Goal: Information Seeking & Learning: Learn about a topic

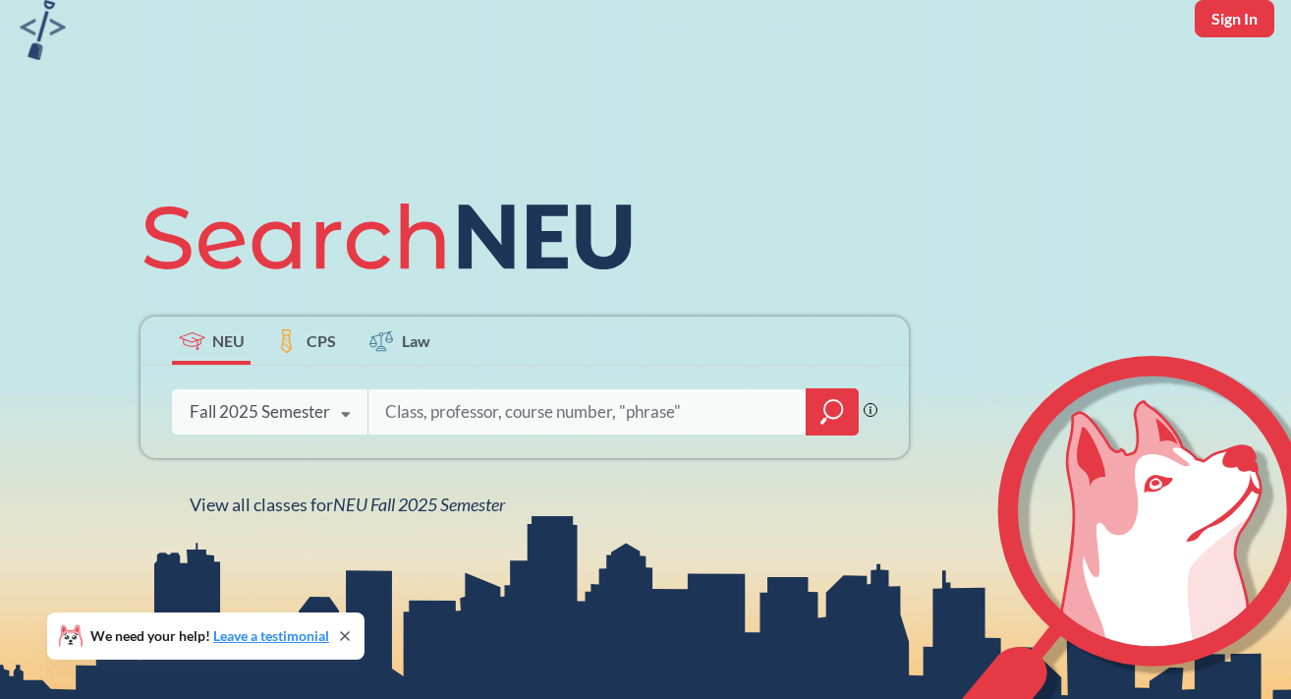
scroll to position [97, 0]
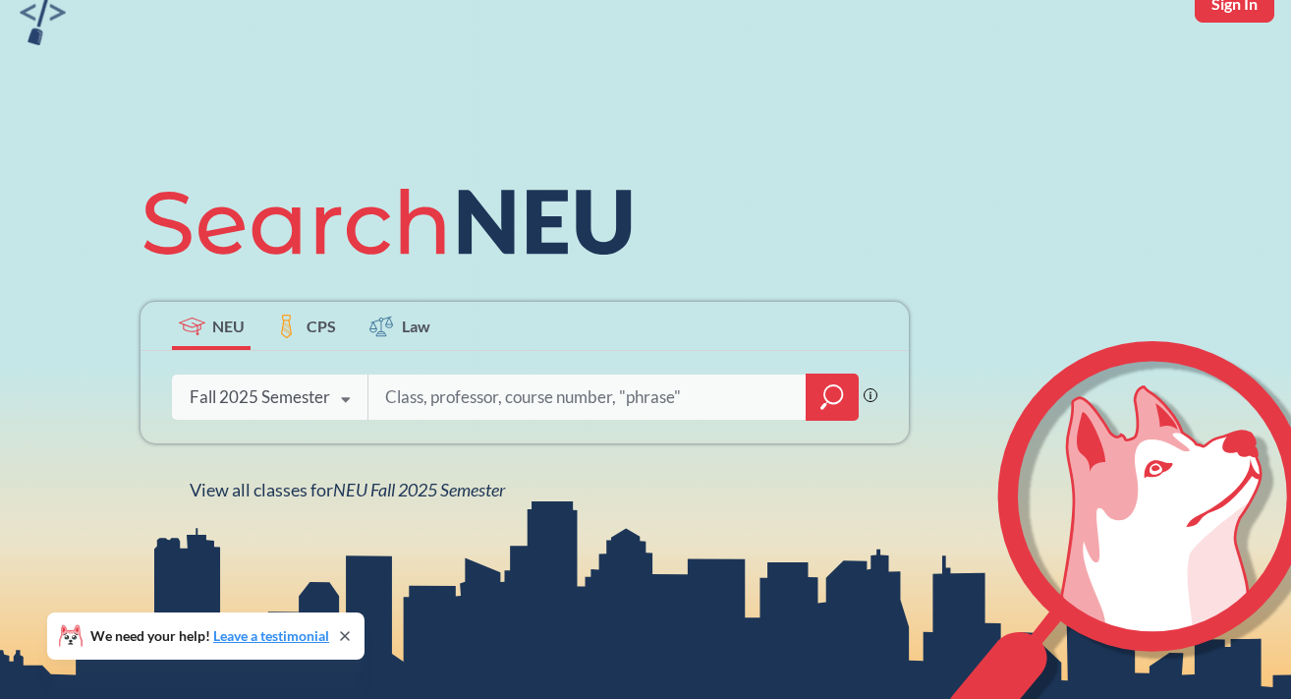
click at [823, 390] on icon "magnifying glass" at bounding box center [832, 397] width 24 height 28
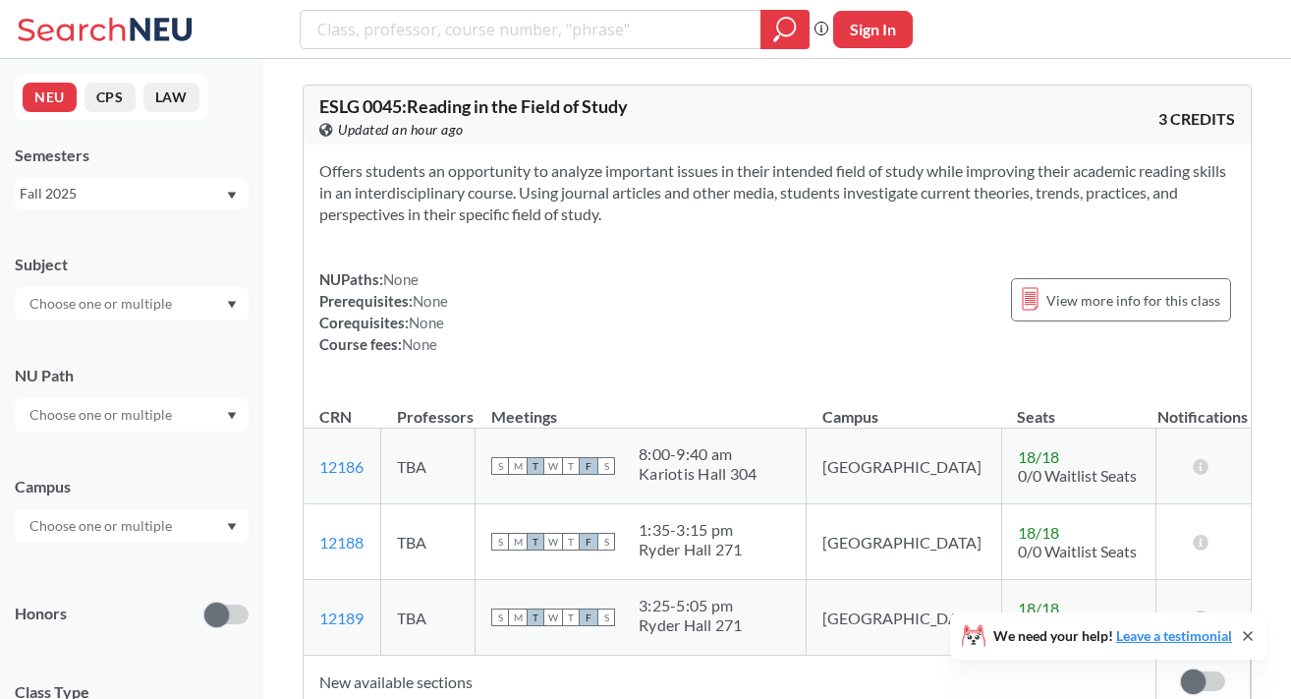
click at [145, 299] on input "text" at bounding box center [102, 304] width 165 height 24
click at [86, 358] on p "Computer Science" at bounding box center [137, 359] width 222 height 20
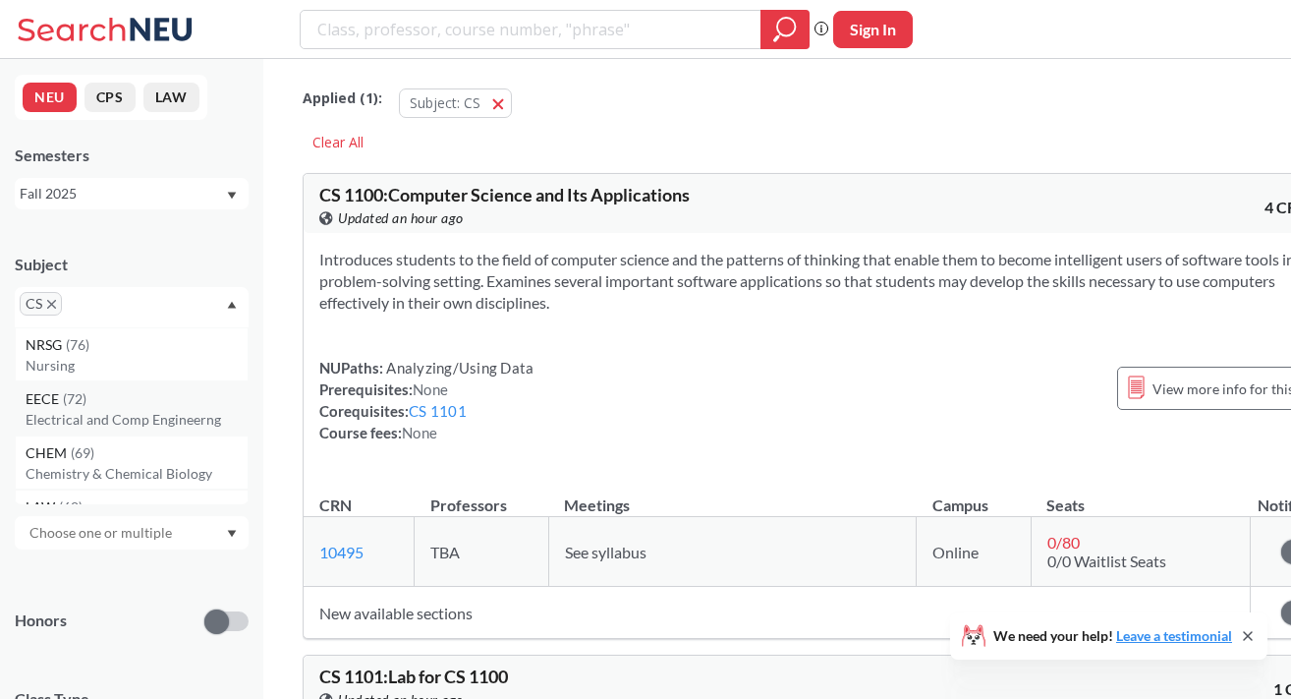
scroll to position [108, 0]
click at [143, 600] on div "Honors" at bounding box center [132, 609] width 234 height 70
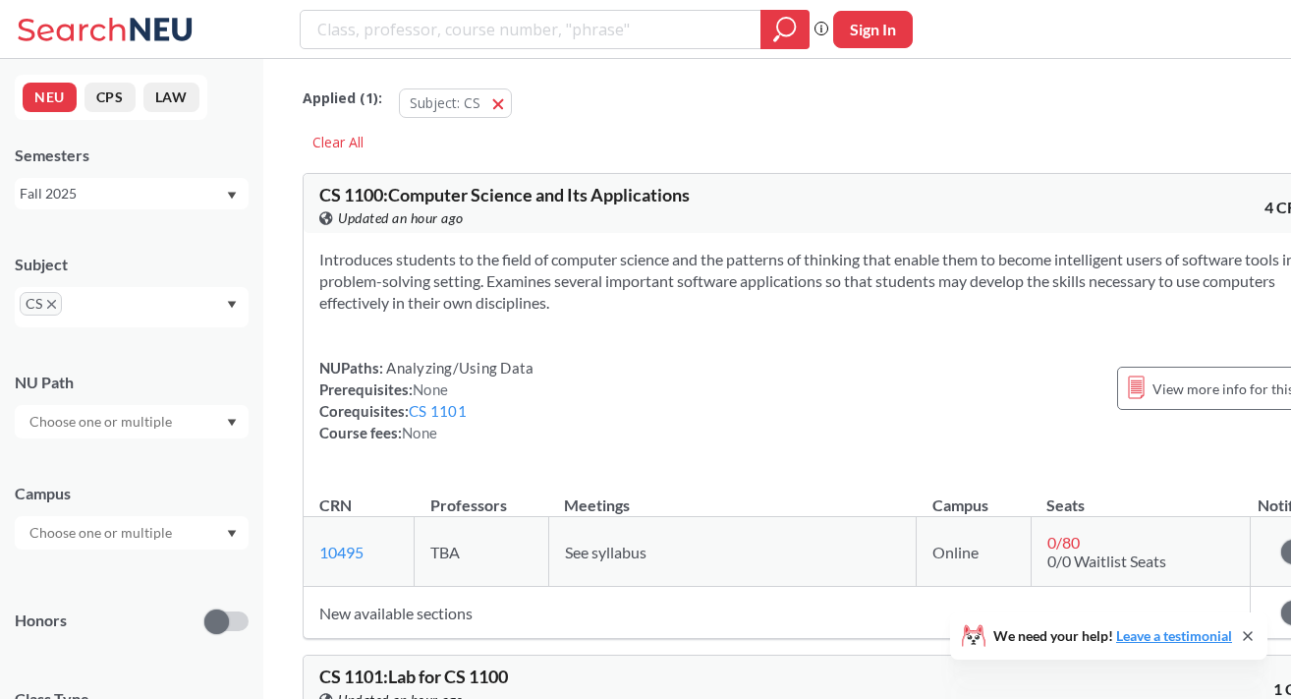
click at [131, 523] on input "text" at bounding box center [102, 533] width 165 height 24
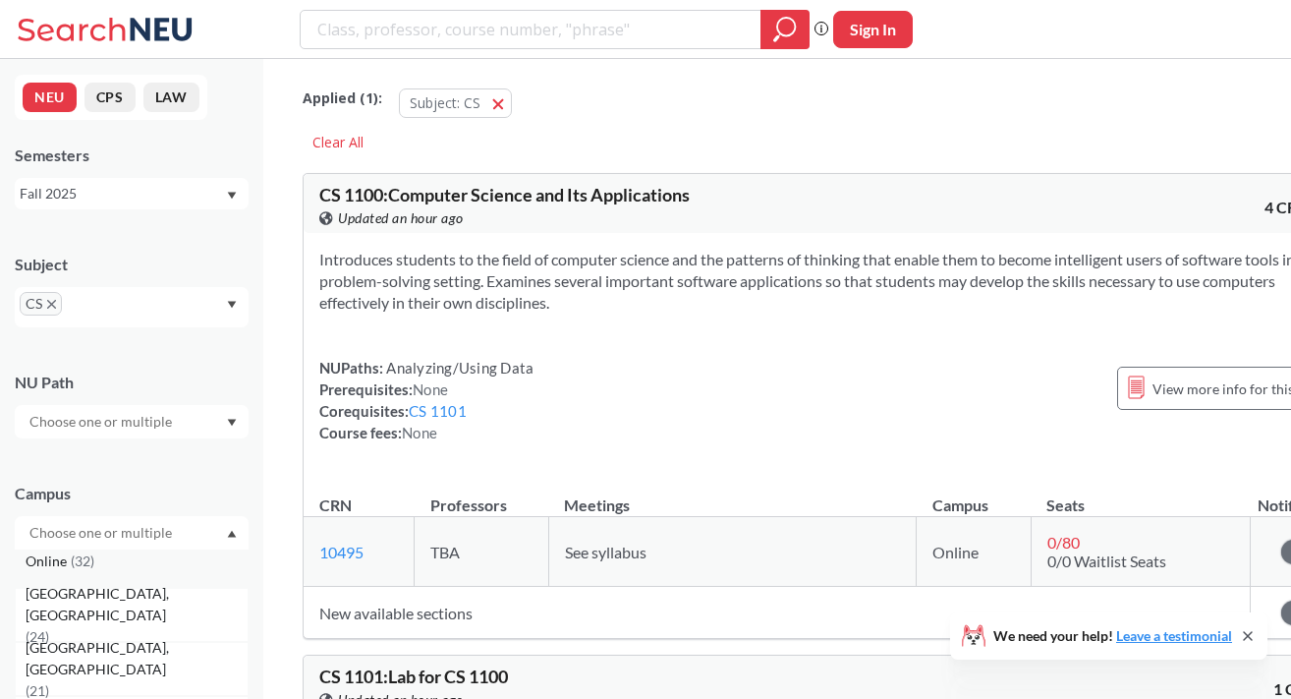
click at [71, 564] on span "( 32 )" at bounding box center [83, 560] width 24 height 17
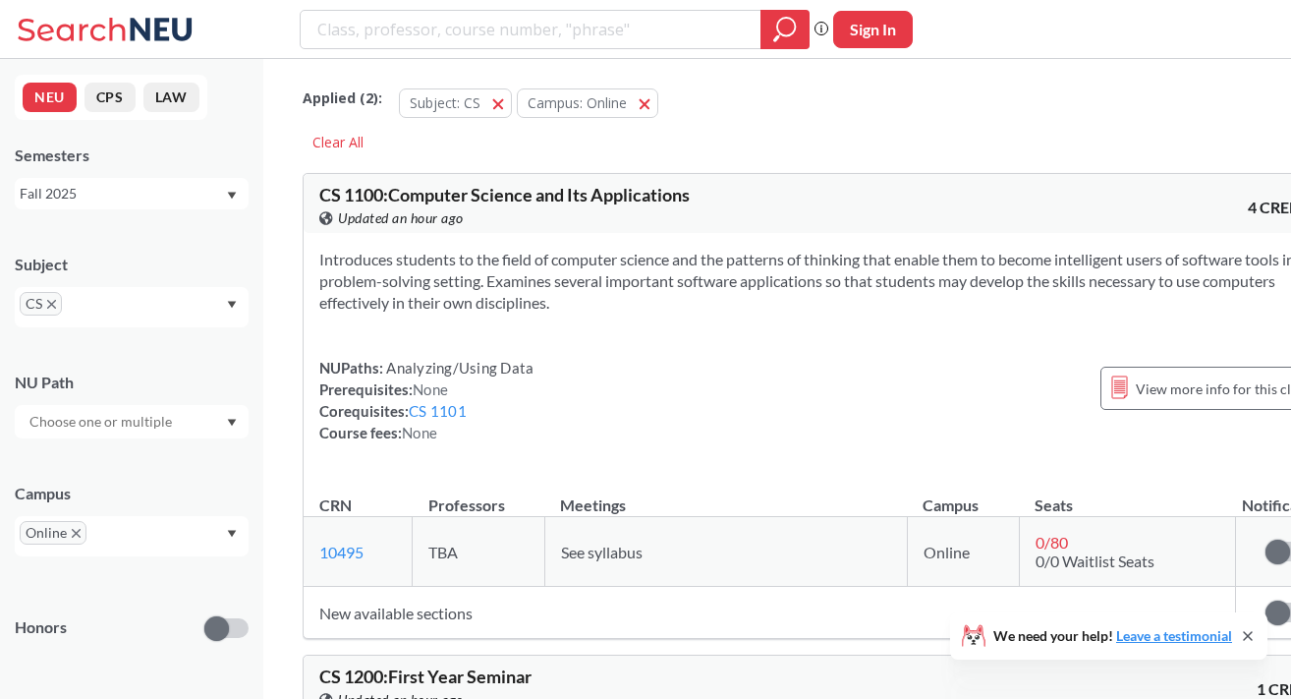
click at [162, 477] on div "Campus Online" at bounding box center [132, 509] width 234 height 93
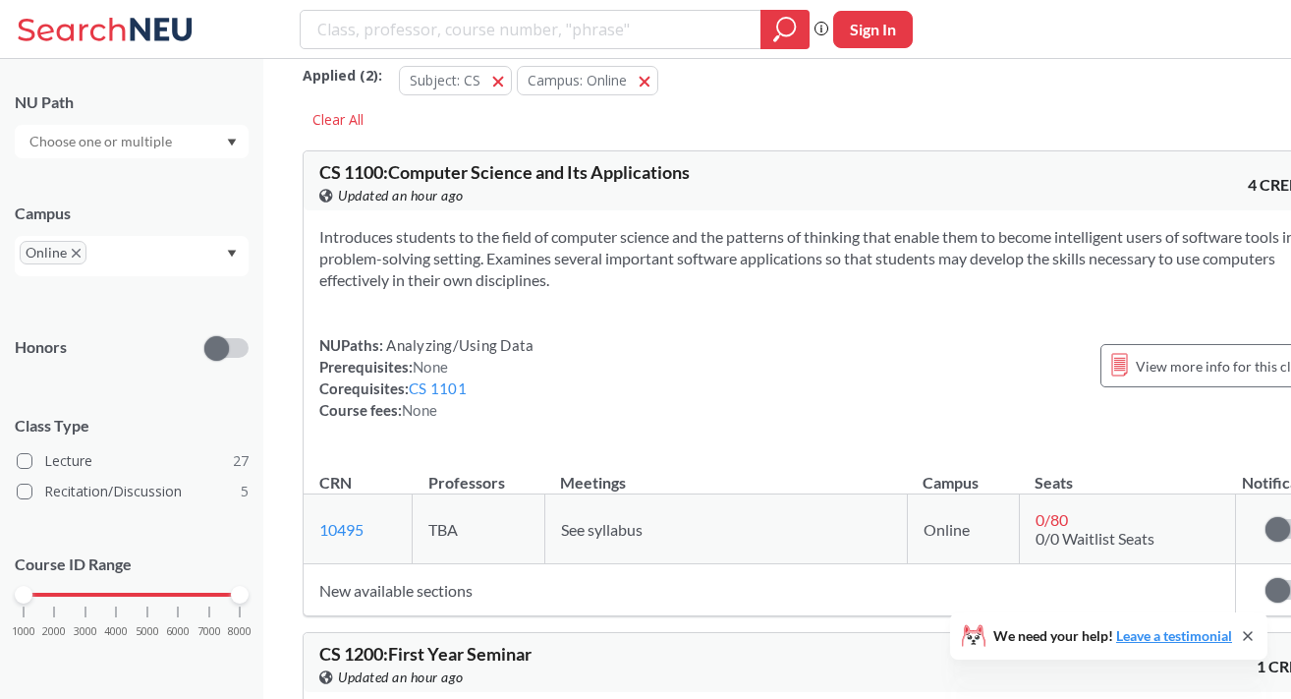
scroll to position [24, 0]
drag, startPoint x: 19, startPoint y: 590, endPoint x: 141, endPoint y: 589, distance: 121.8
click at [141, 589] on div at bounding box center [148, 595] width 18 height 18
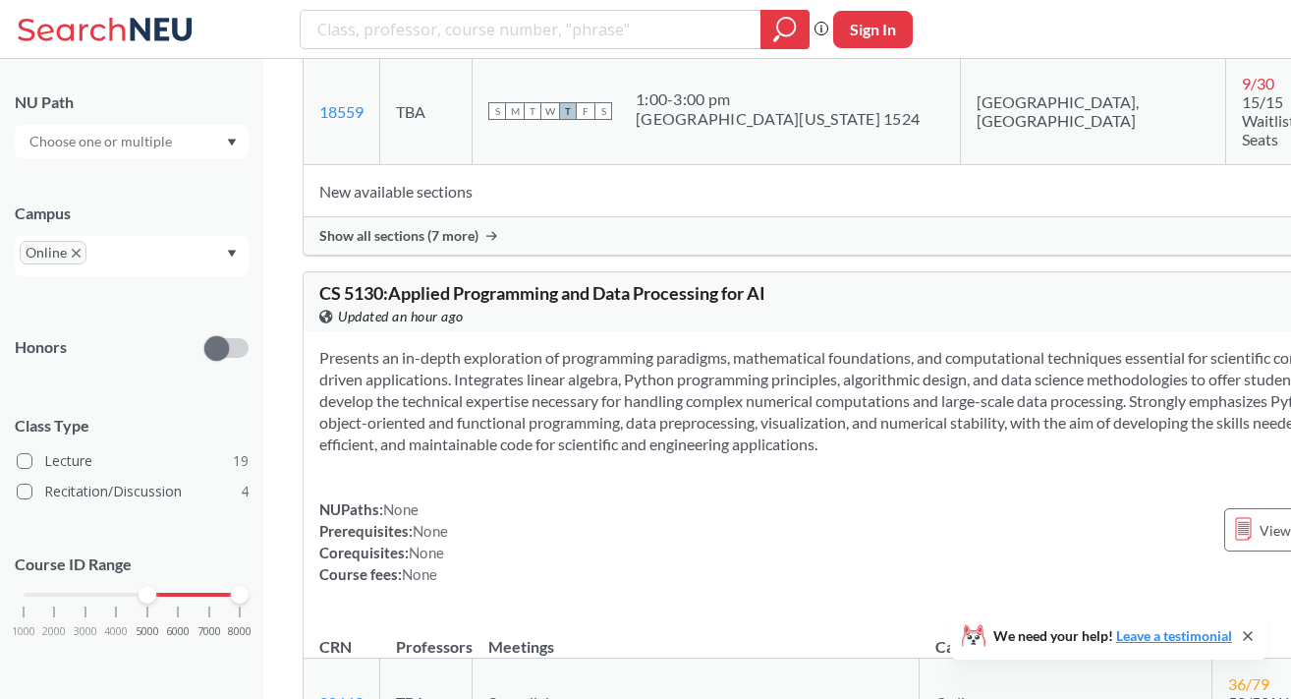
scroll to position [6409, 0]
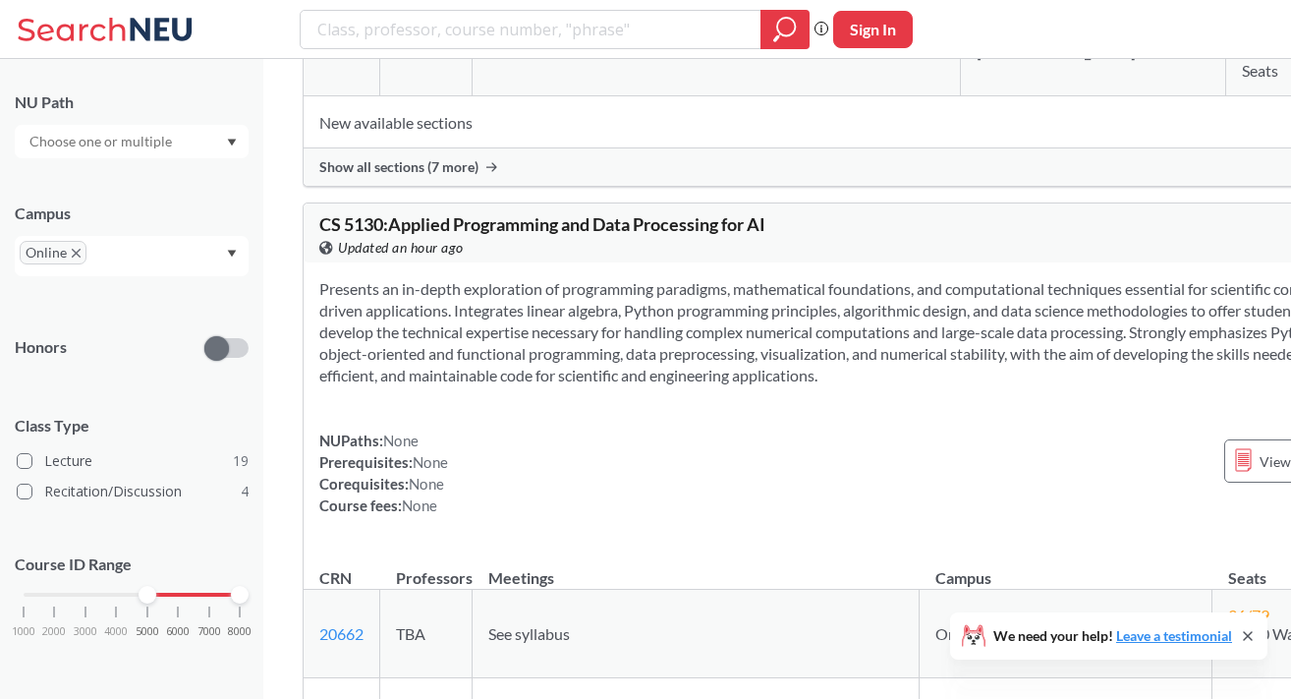
click at [674, 331] on div "Presents an in-depth exploration of programming paradigms, mathematical foundat…" at bounding box center [884, 404] width 1160 height 285
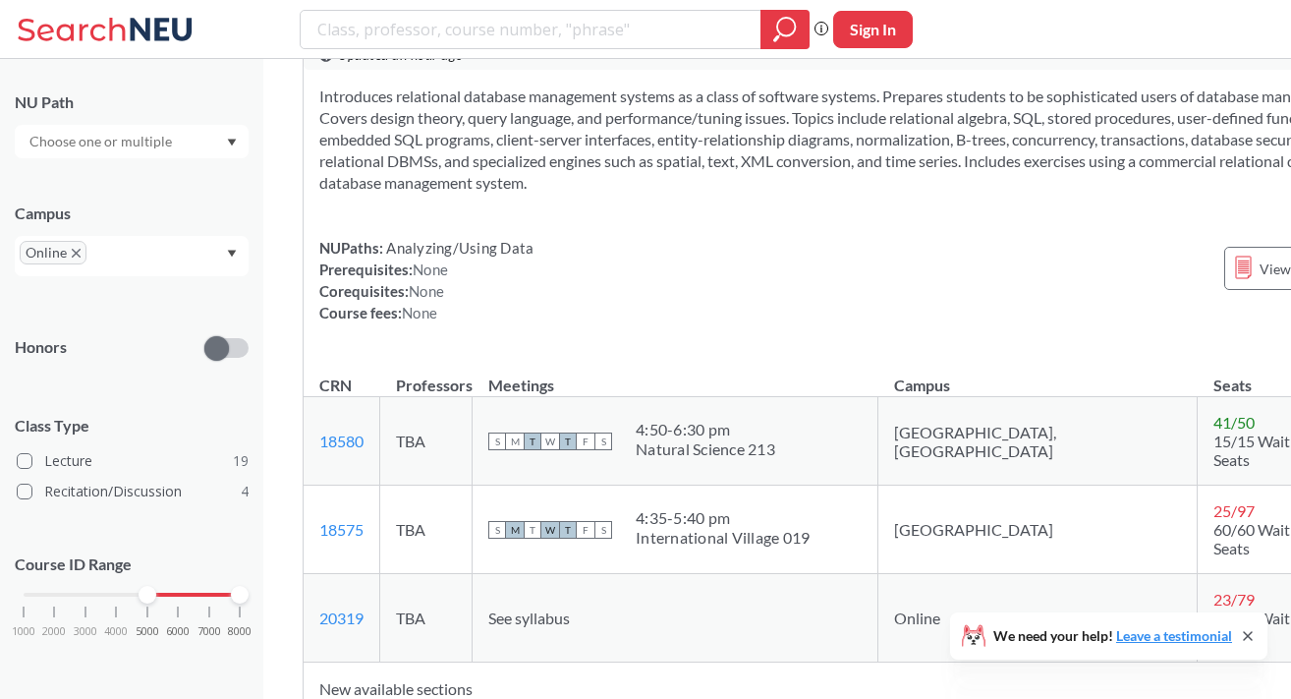
scroll to position [8055, 0]
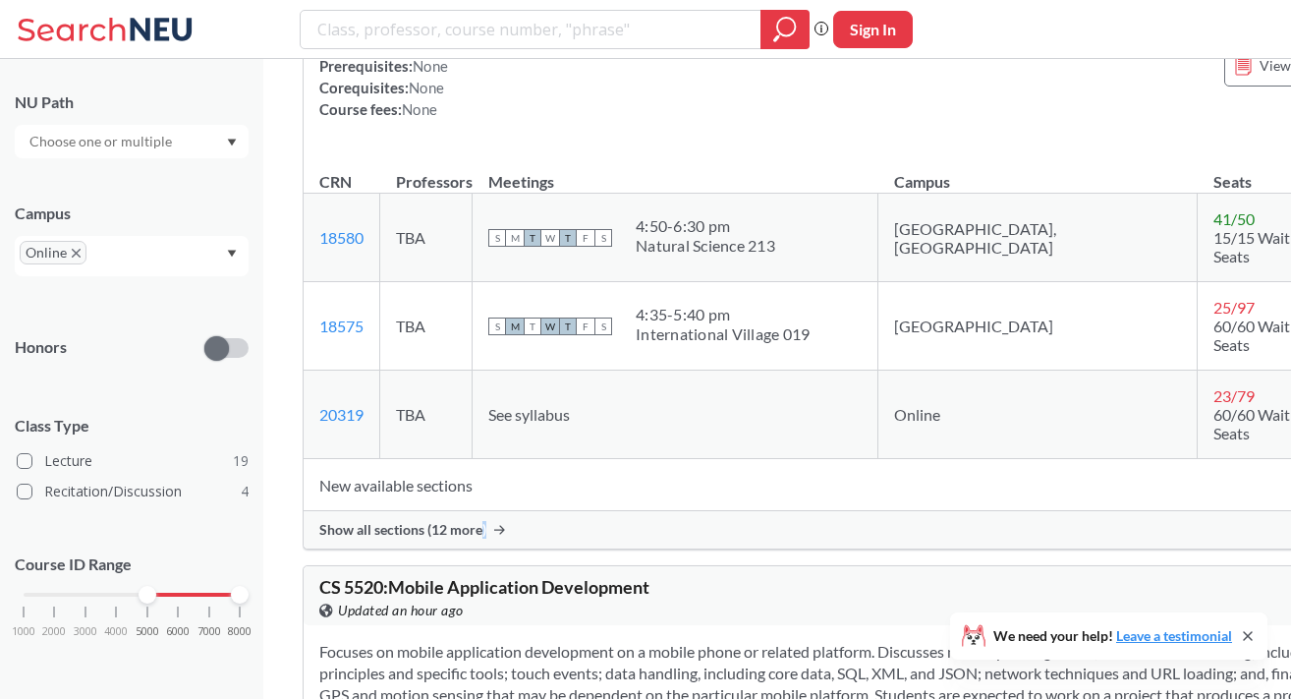
click at [482, 521] on span "Show all sections (12 more)" at bounding box center [402, 530] width 167 height 18
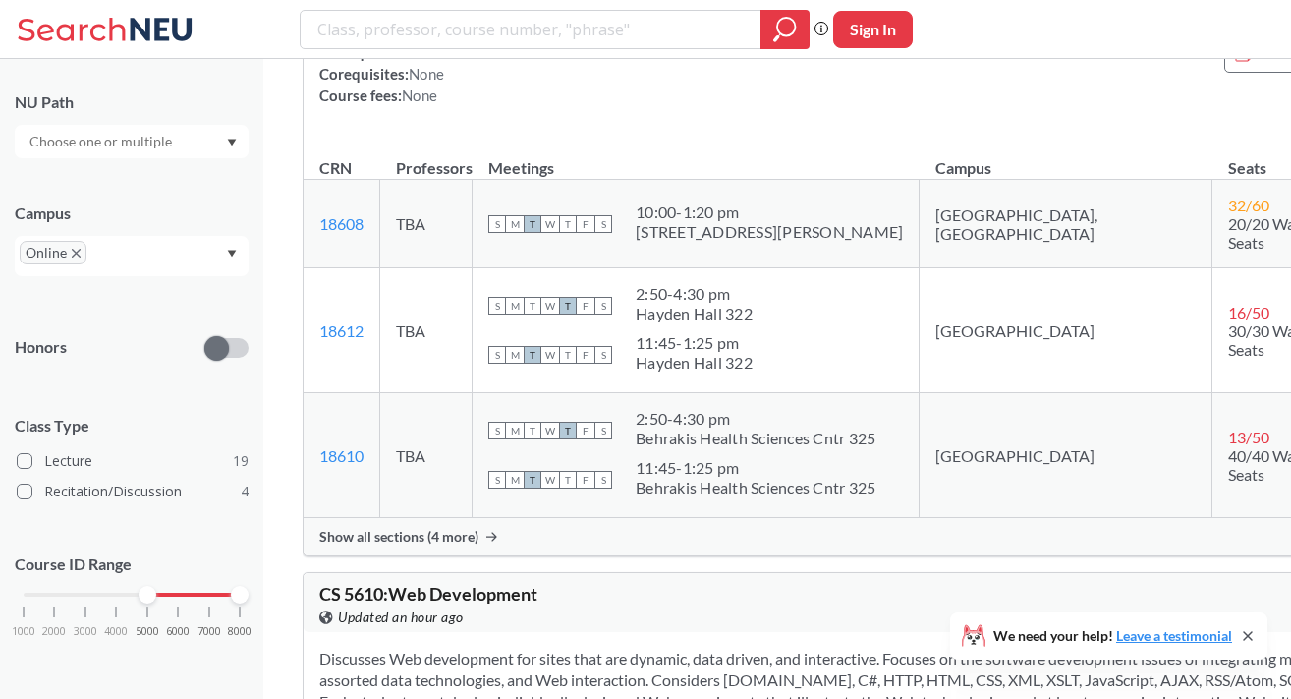
scroll to position [10956, 0]
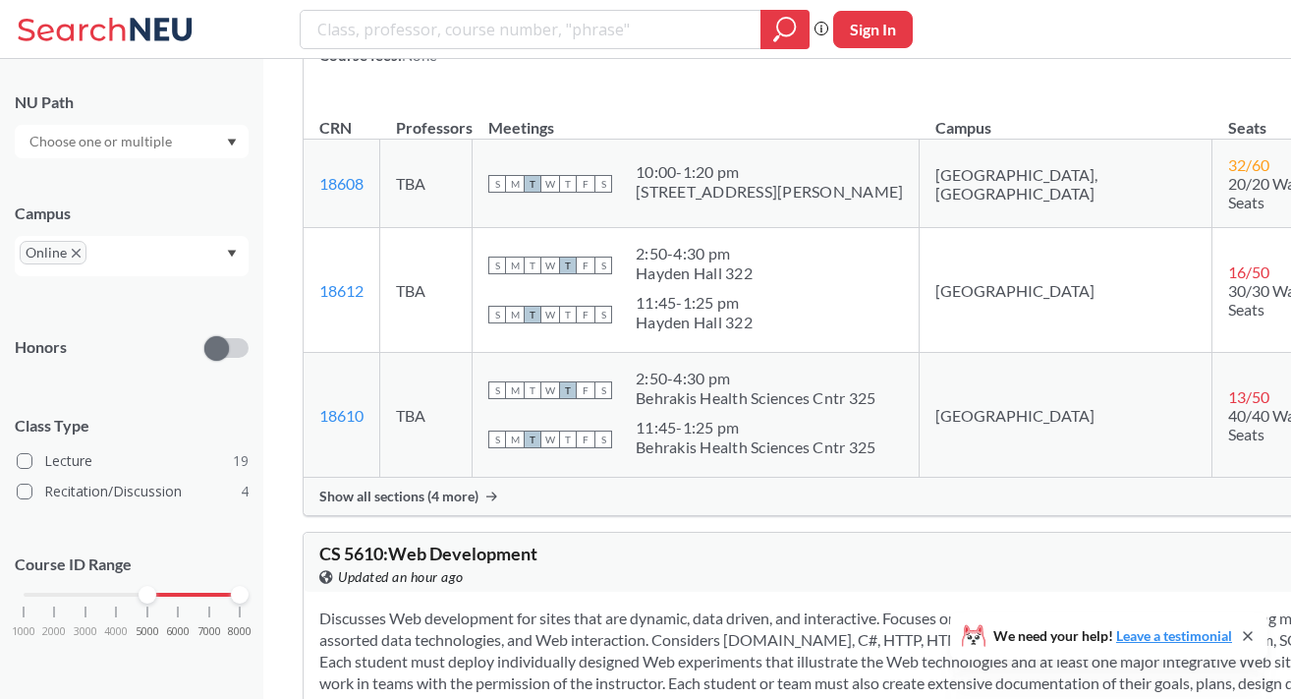
click at [453, 505] on span "Show all sections (4 more)" at bounding box center [398, 496] width 159 height 18
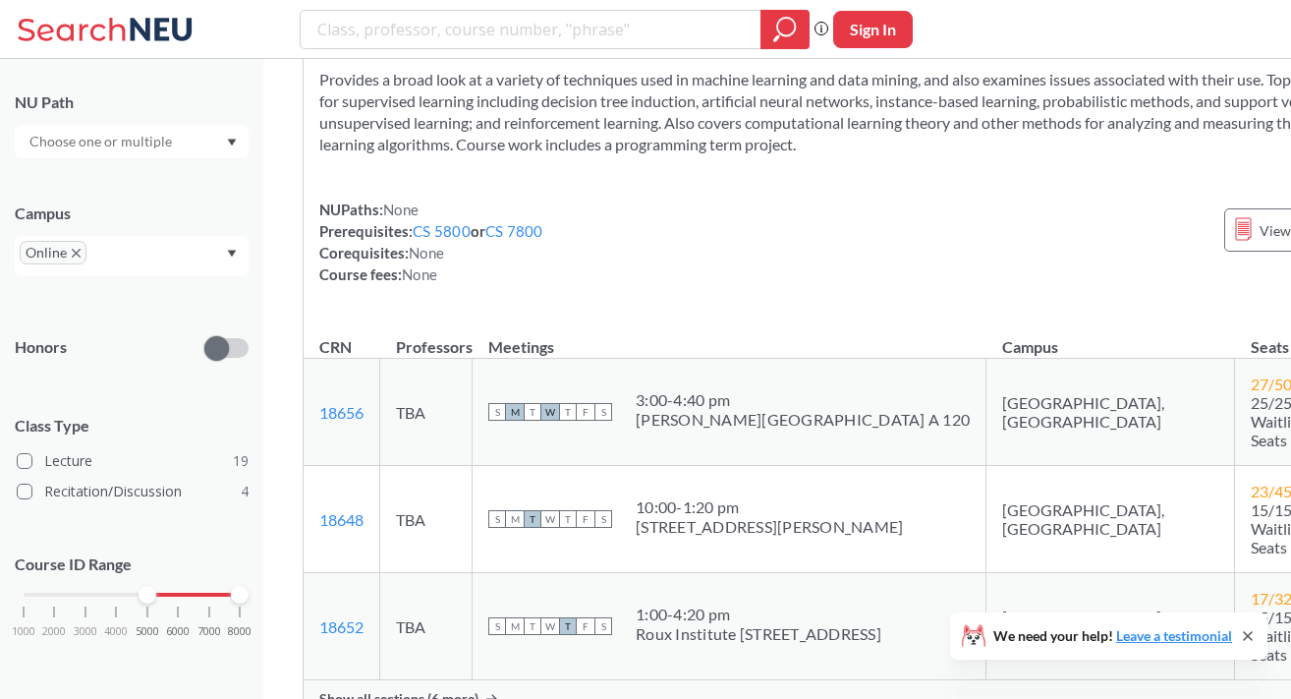
scroll to position [14257, 0]
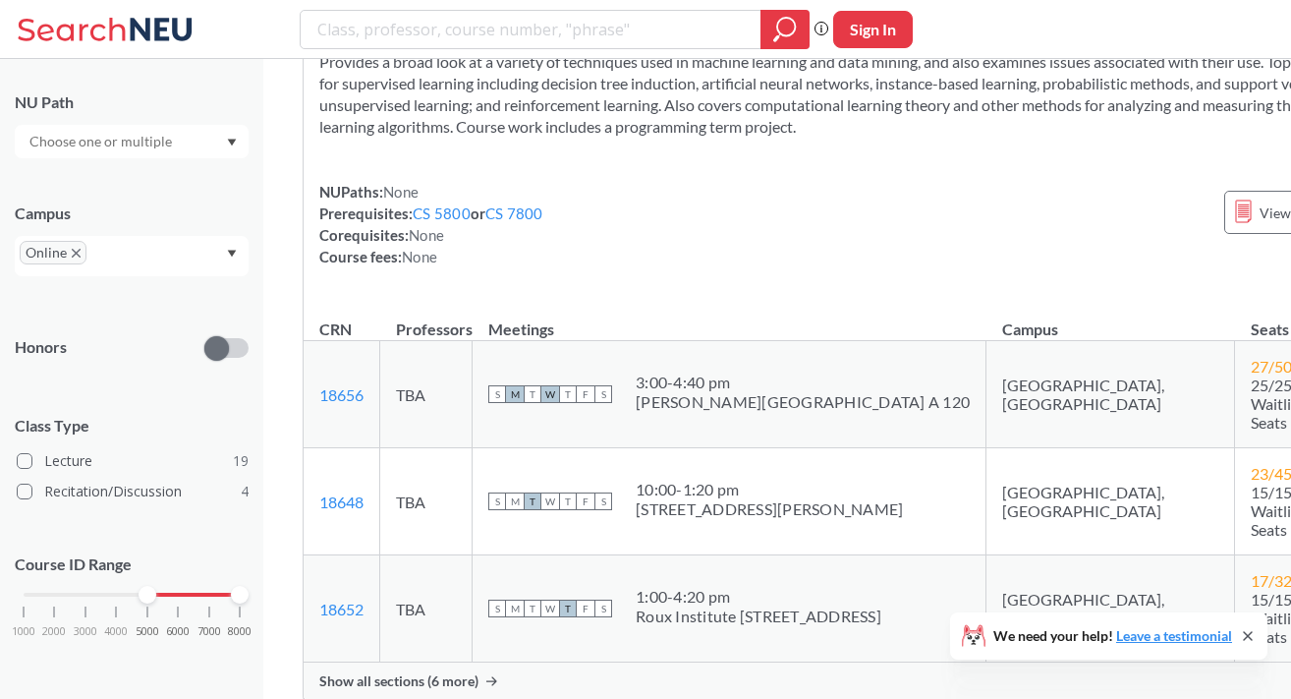
click at [434, 672] on span "Show all sections (6 more)" at bounding box center [398, 681] width 159 height 18
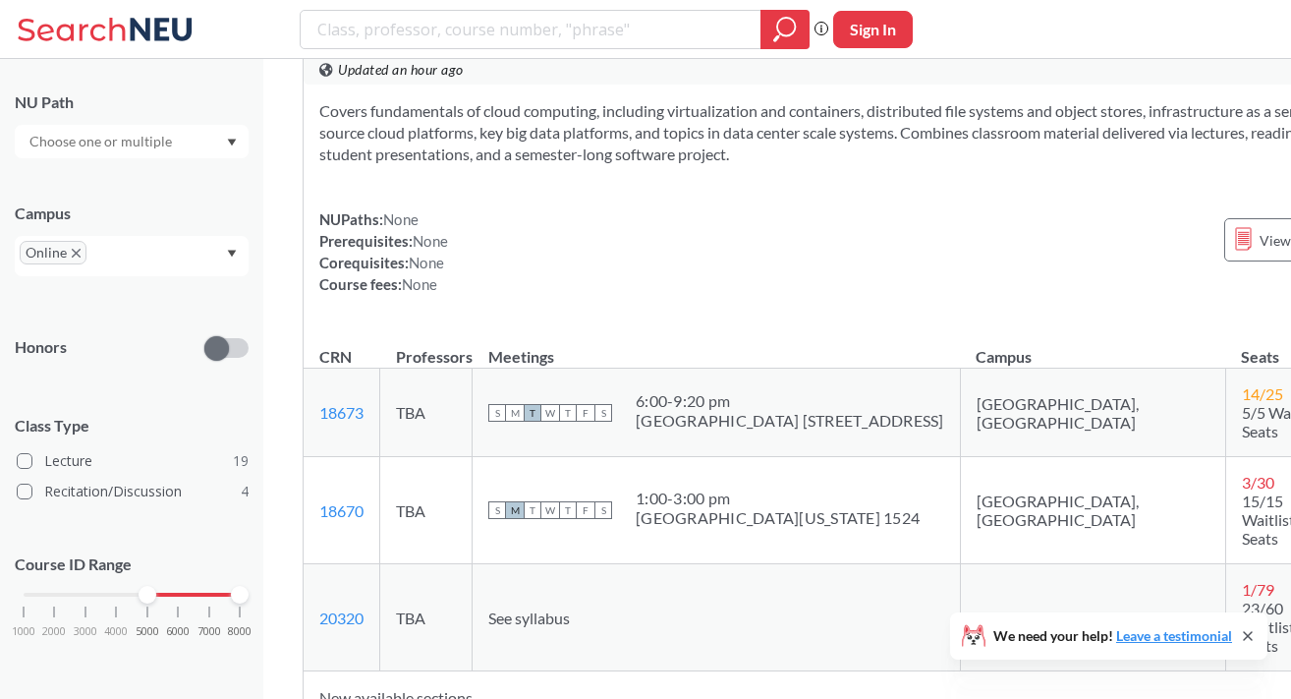
scroll to position [15660, 0]
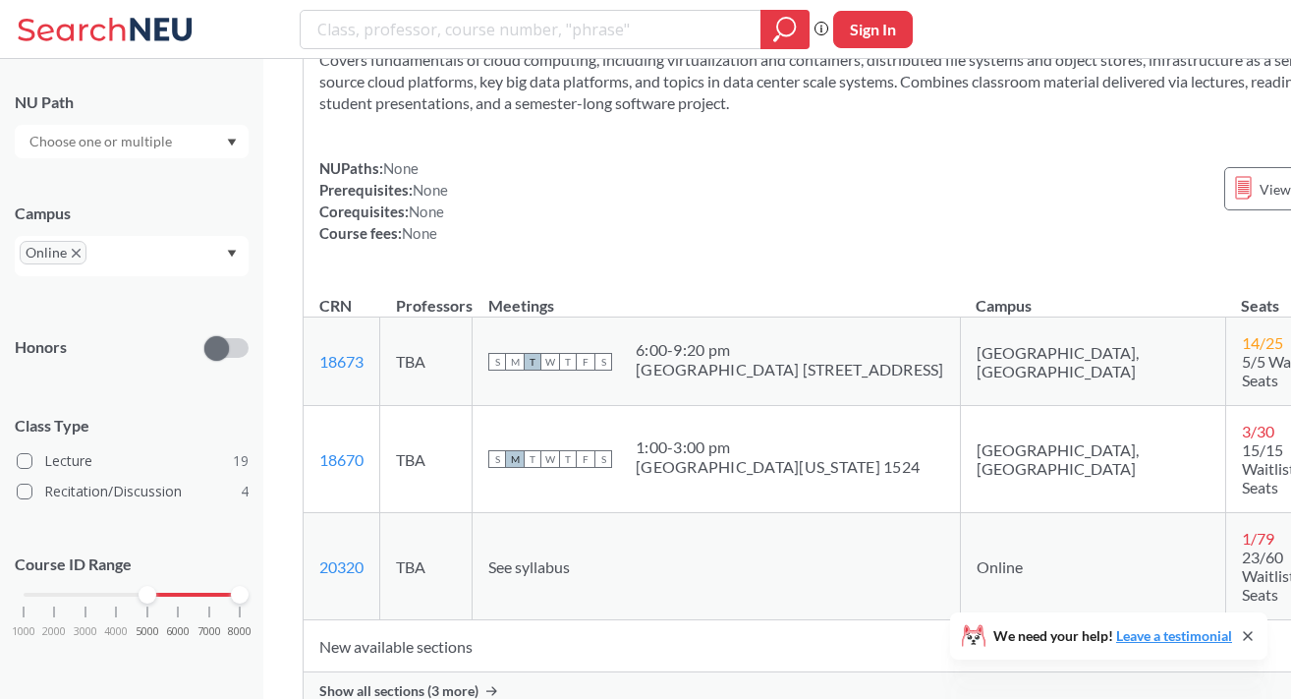
click at [420, 682] on span "Show all sections (3 more)" at bounding box center [398, 691] width 159 height 18
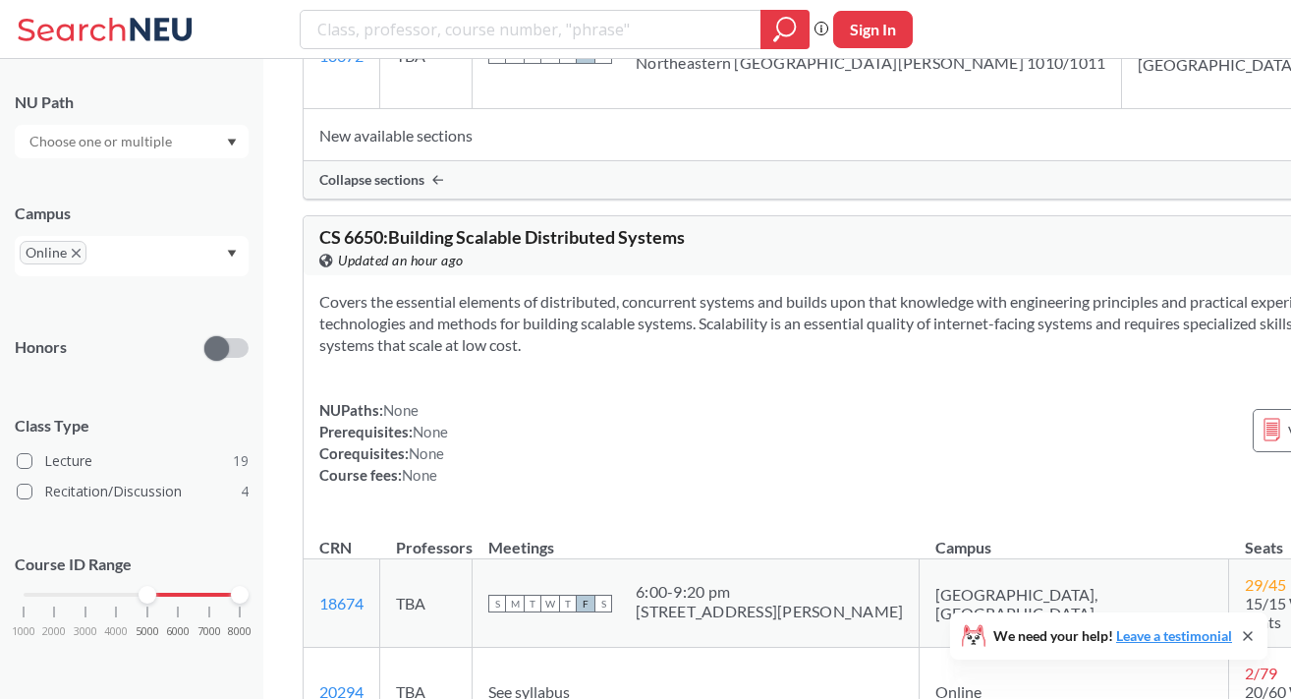
scroll to position [16435, 0]
drag, startPoint x: 413, startPoint y: 89, endPoint x: 655, endPoint y: 89, distance: 242.7
click at [655, 227] on span "CS 6650 : Building Scalable Distributed Systems" at bounding box center [502, 238] width 366 height 22
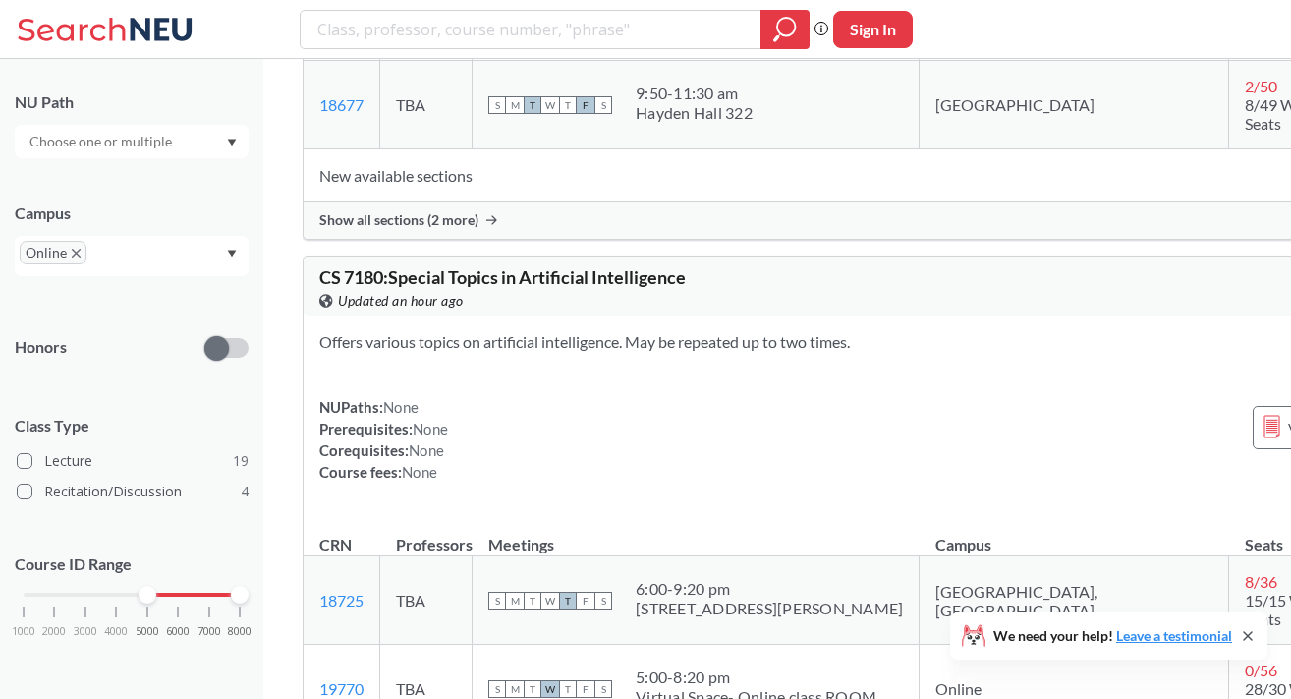
scroll to position [17165, 0]
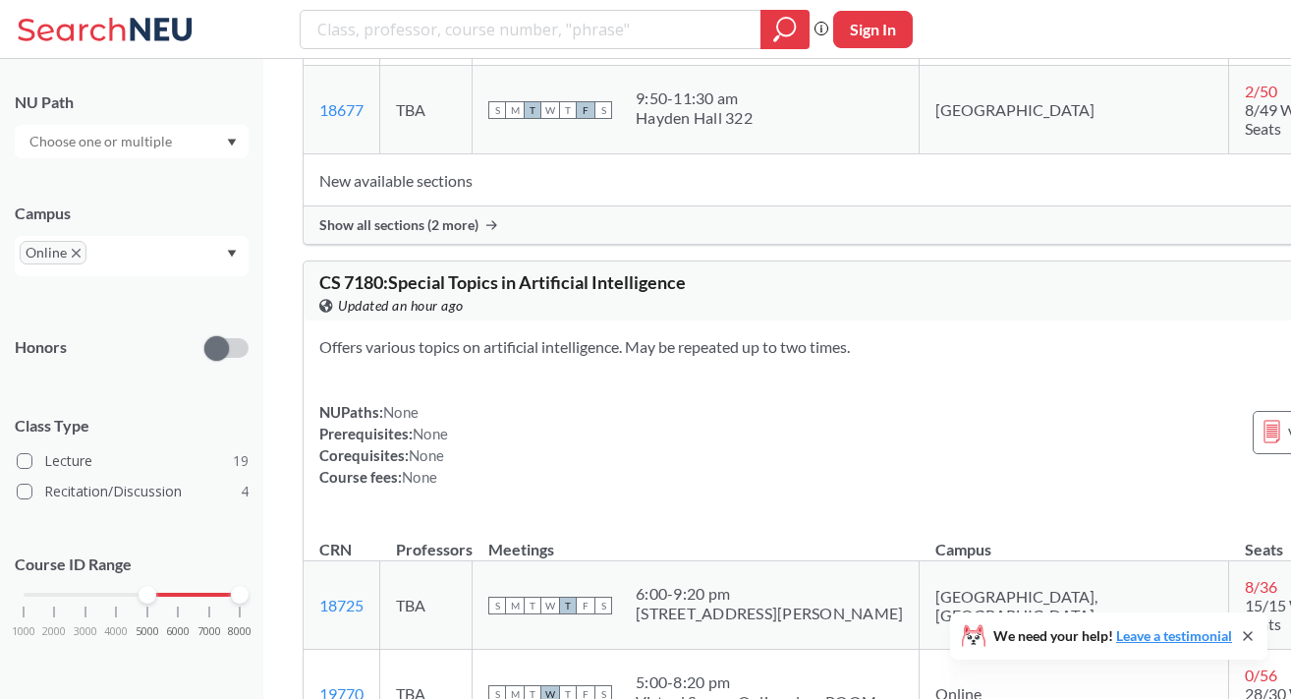
scroll to position [17108, 0]
drag, startPoint x: 813, startPoint y: 510, endPoint x: 662, endPoint y: 492, distance: 151.4
click at [662, 670] on span "5:00 - 8:20 pm Virtual Space- Online class ROOM" at bounding box center [756, 689] width 241 height 39
click at [662, 670] on div "5:00 - 8:20 pm" at bounding box center [756, 680] width 241 height 20
drag, startPoint x: 679, startPoint y: 492, endPoint x: 721, endPoint y: 514, distance: 47.5
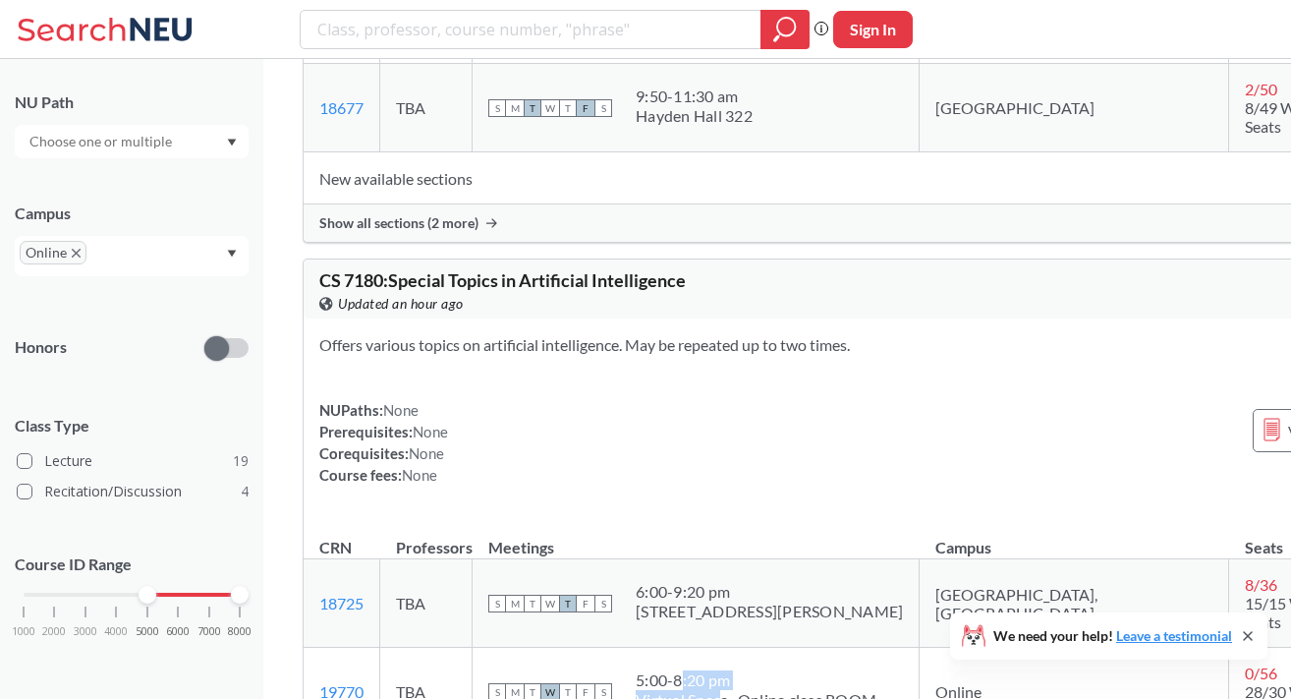
click at [721, 670] on span "5:00 - 8:20 pm Virtual Space- Online class ROOM" at bounding box center [756, 689] width 241 height 39
click at [721, 690] on div "Virtual Space- Online class ROOM" at bounding box center [756, 700] width 241 height 20
drag, startPoint x: 760, startPoint y: 514, endPoint x: 674, endPoint y: 493, distance: 88.9
click at [674, 670] on span "5:00 - 8:20 pm Virtual Space- Online class ROOM" at bounding box center [756, 689] width 241 height 39
click at [674, 670] on div "5:00 - 8:20 pm" at bounding box center [756, 680] width 241 height 20
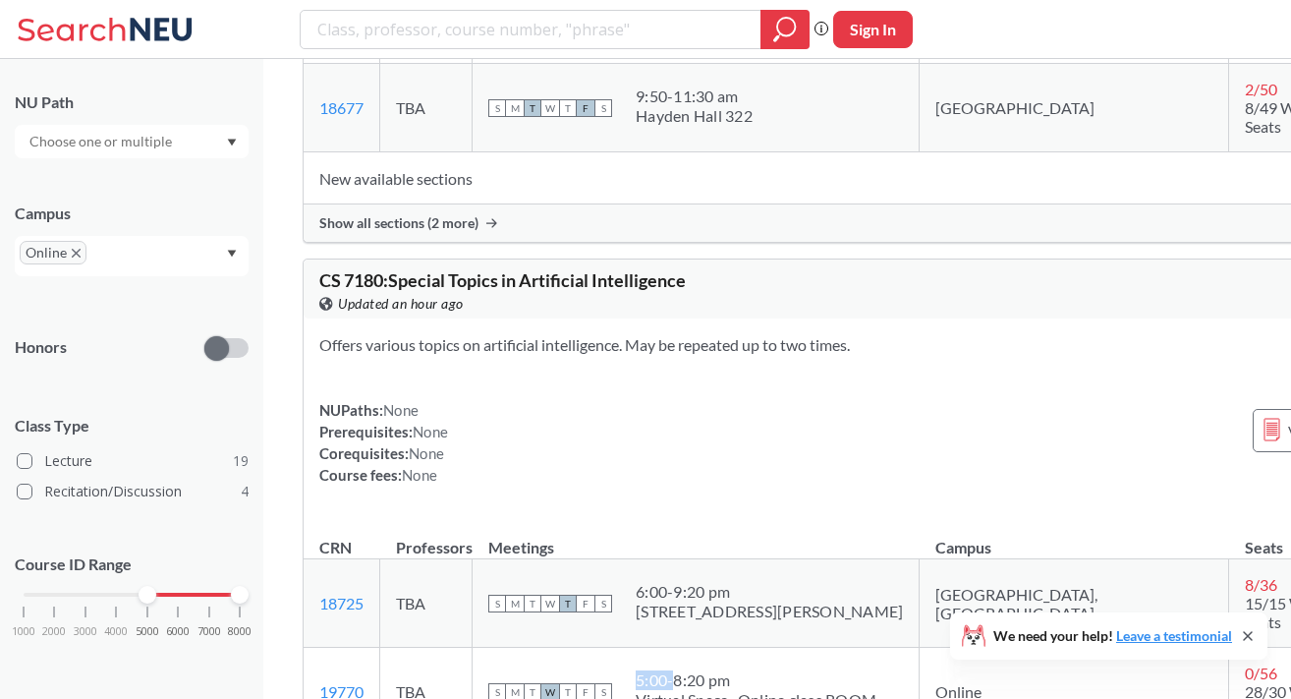
drag, startPoint x: 675, startPoint y: 492, endPoint x: 889, endPoint y: 500, distance: 214.3
click at [889, 648] on td "S M T W T F S 5:00 - 8:20 pm Virtual Space- Online class ROOM" at bounding box center [696, 692] width 447 height 88
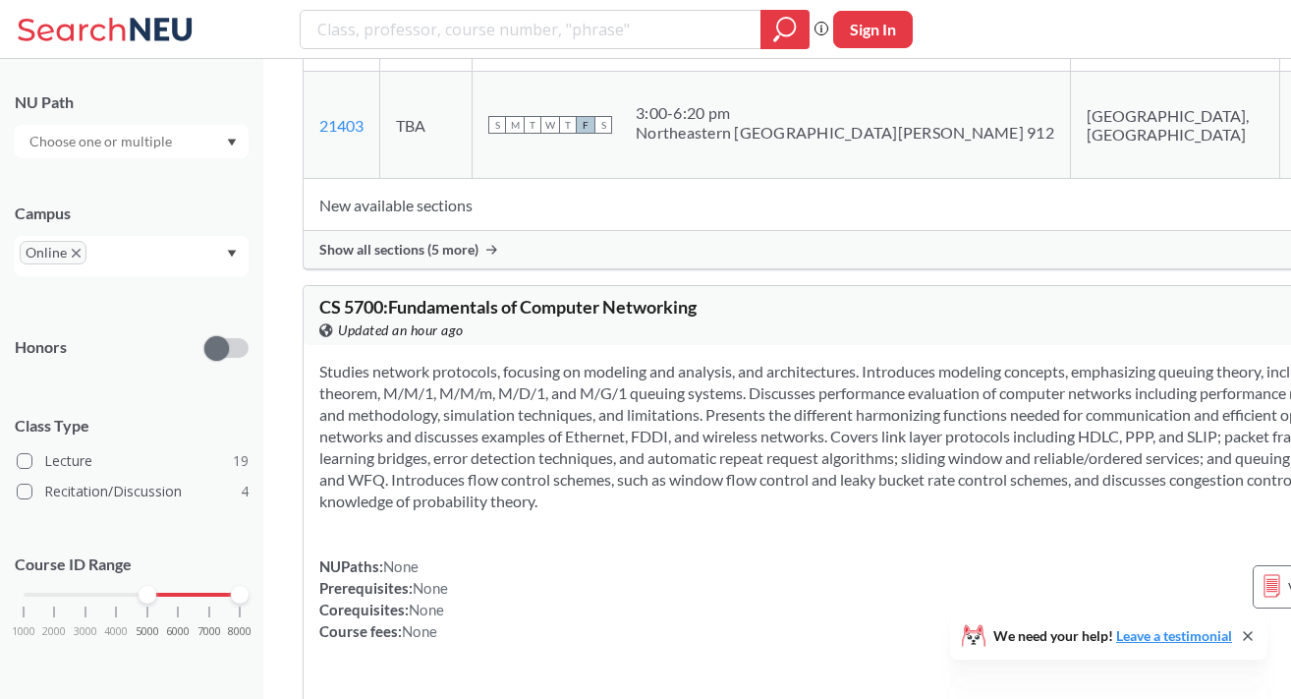
scroll to position [12387, 0]
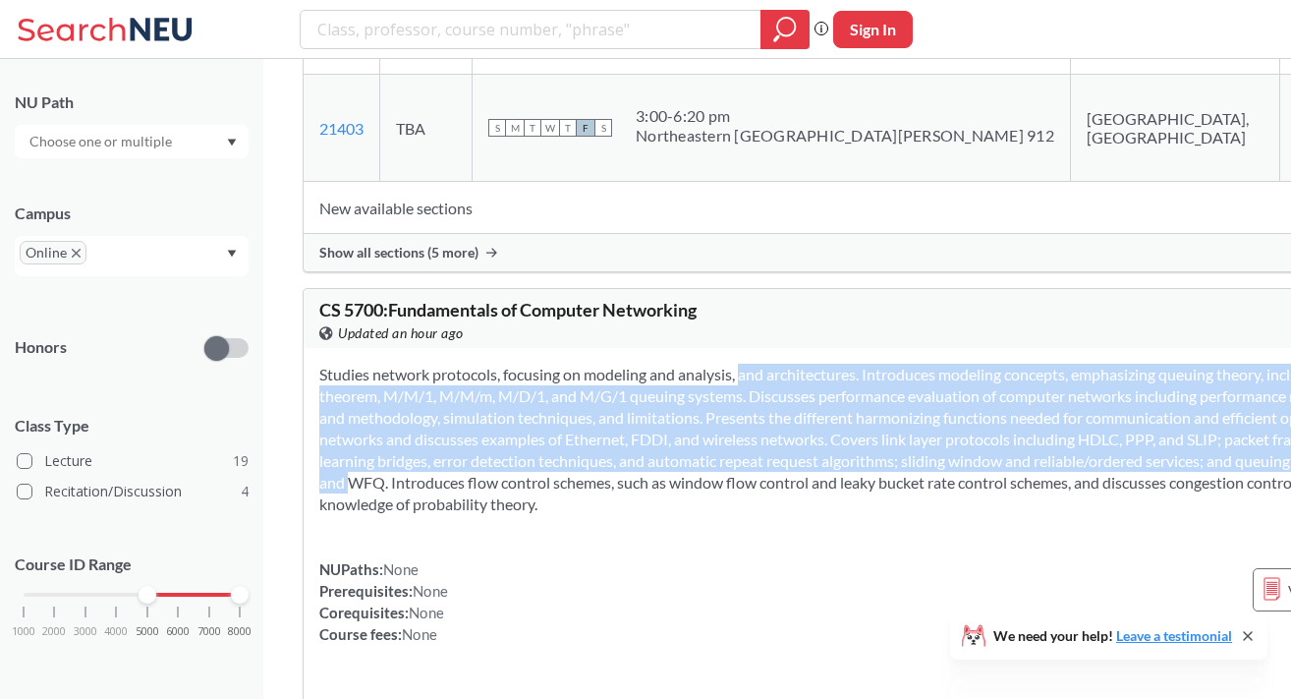
drag, startPoint x: 719, startPoint y: 418, endPoint x: 691, endPoint y: 551, distance: 136.6
click at [690, 515] on section at bounding box center [897, 439] width 1157 height 151
click at [691, 515] on section at bounding box center [897, 439] width 1157 height 151
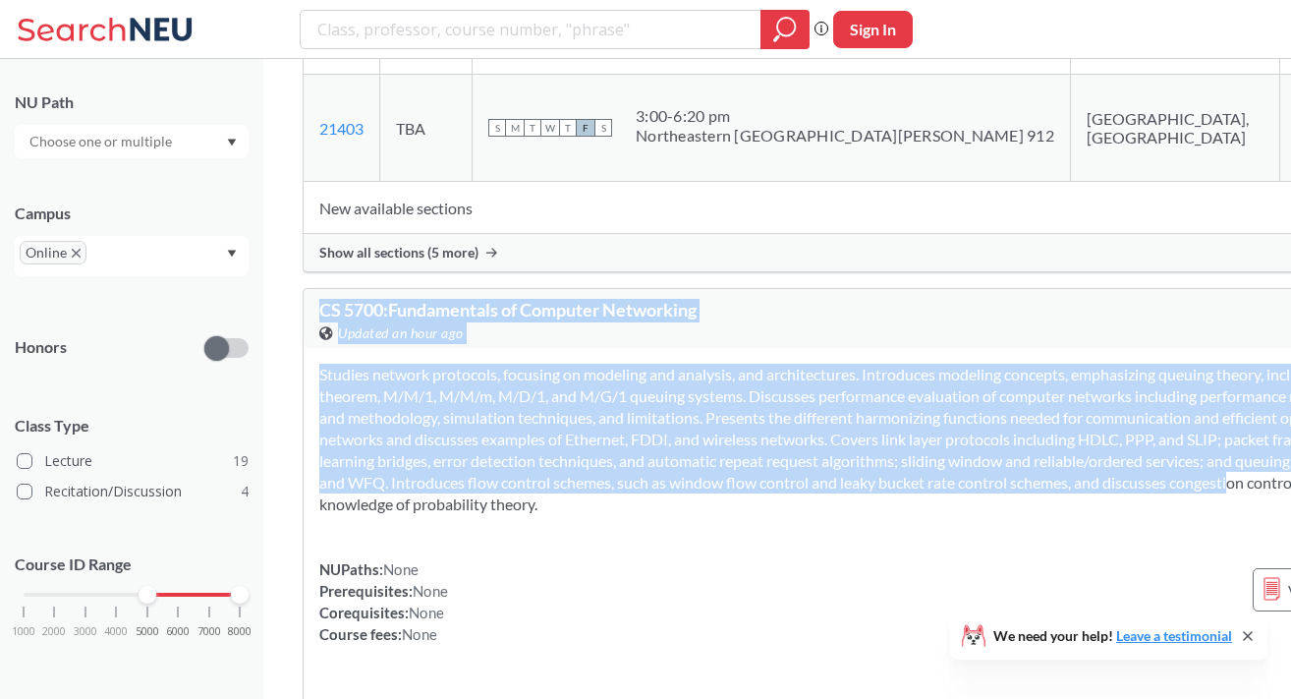
drag, startPoint x: 691, startPoint y: 567, endPoint x: 691, endPoint y: 338, distance: 228.9
click at [691, 336] on div "CS 5700 : Fundamentals of Computer Networking View this course on Banner. Updat…" at bounding box center [898, 664] width 1191 height 752
click at [691, 320] on span "CS 5700 : Fundamentals of Computer Networking" at bounding box center [507, 310] width 377 height 22
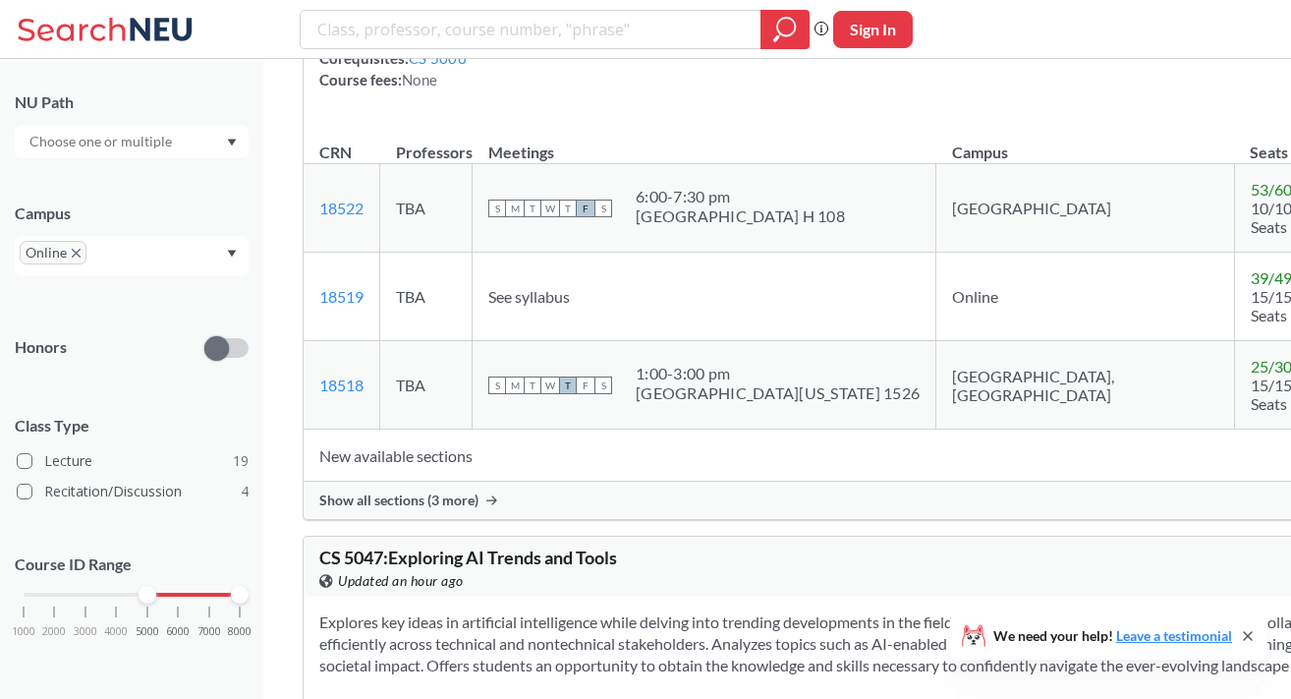
scroll to position [4453, 0]
